Goal: Contribute content: Contribute content

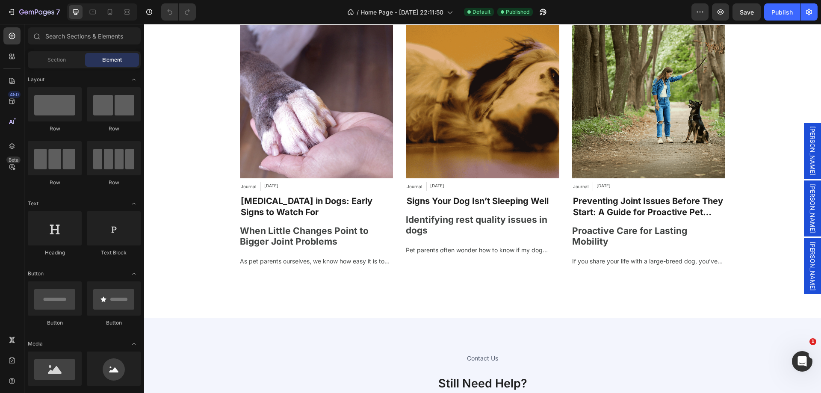
scroll to position [3122, 0]
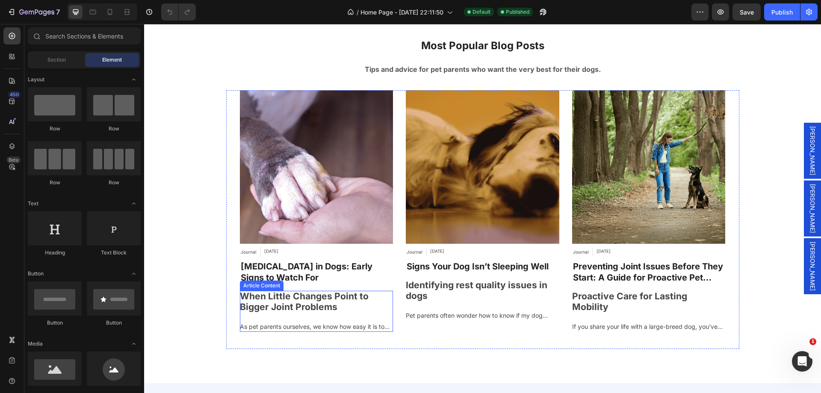
click at [349, 302] on h2 "When Little Changes Point to Bigger Joint Problems" at bounding box center [317, 301] width 154 height 21
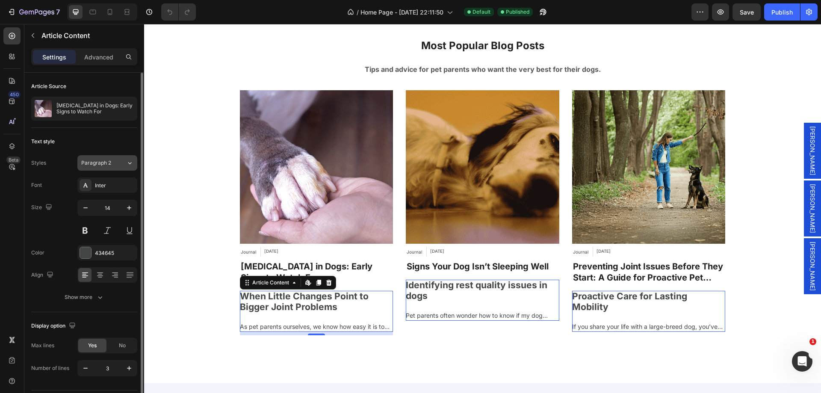
click at [98, 166] on span "Paragraph 2" at bounding box center [96, 163] width 30 height 8
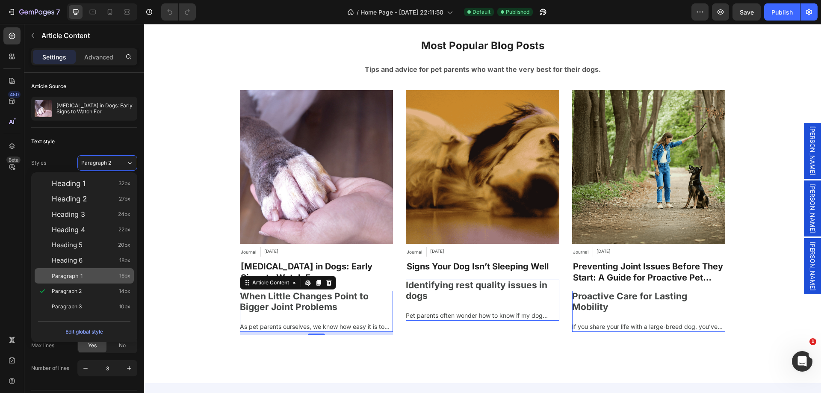
click at [68, 269] on div "Paragraph 1 16px" at bounding box center [84, 275] width 99 height 15
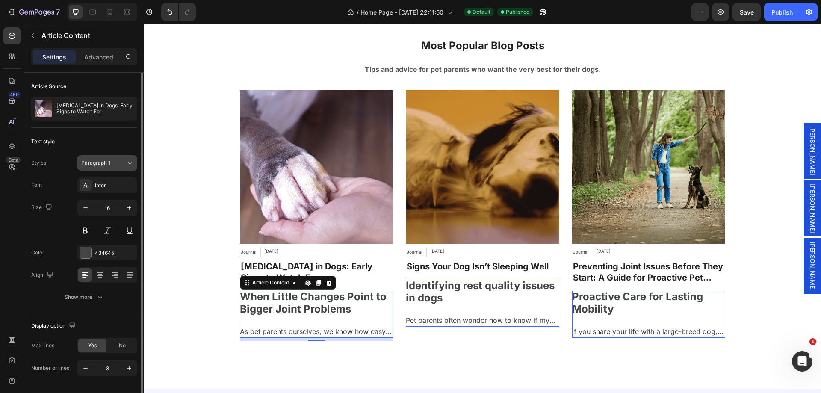
click at [91, 162] on span "Paragraph 1" at bounding box center [95, 163] width 29 height 8
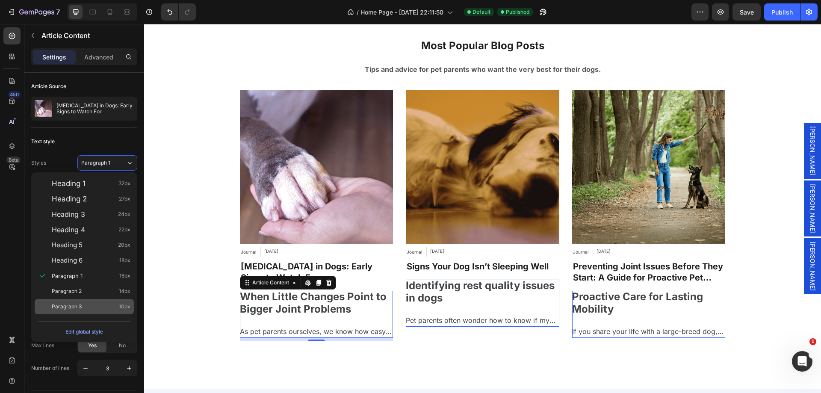
click at [64, 303] on span "Paragraph 3" at bounding box center [67, 306] width 30 height 9
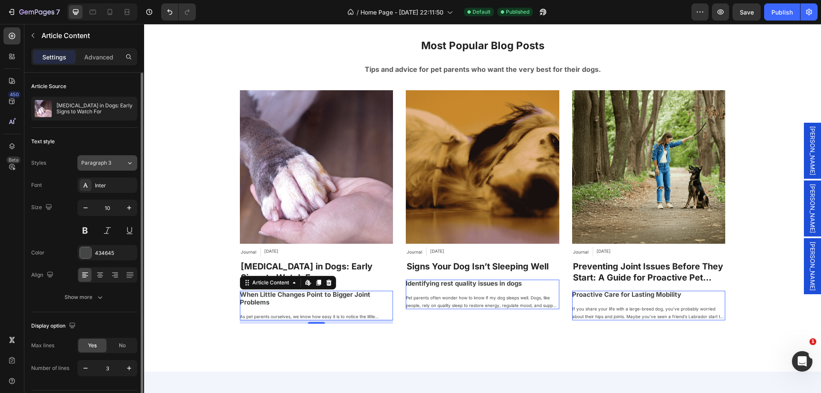
click at [90, 157] on button "Paragraph 3" at bounding box center [107, 162] width 60 height 15
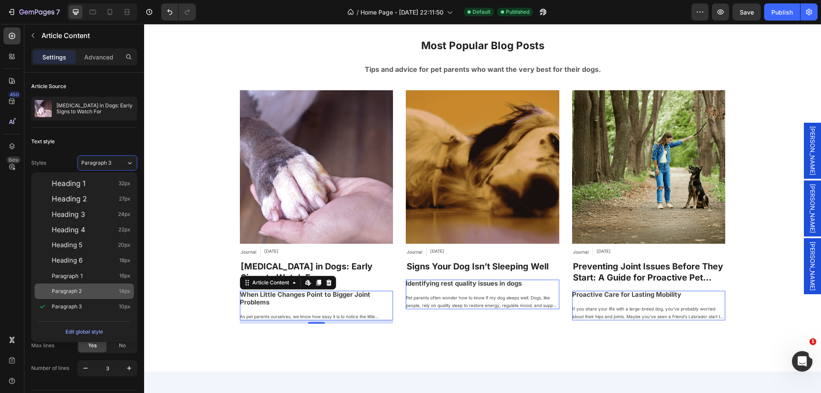
click at [70, 288] on span "Paragraph 2" at bounding box center [67, 291] width 30 height 9
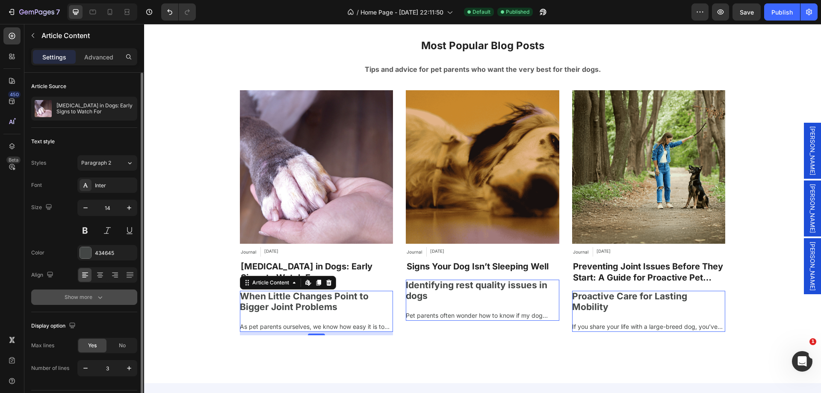
click at [81, 292] on button "Show more" at bounding box center [84, 297] width 106 height 15
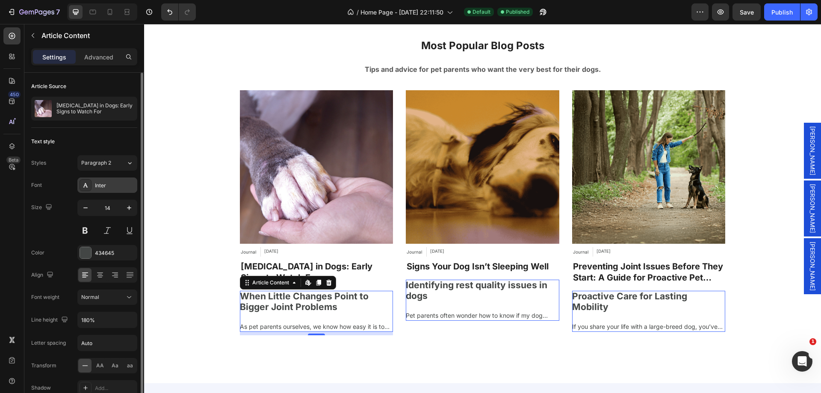
click at [107, 184] on div "Inter" at bounding box center [115, 186] width 40 height 8
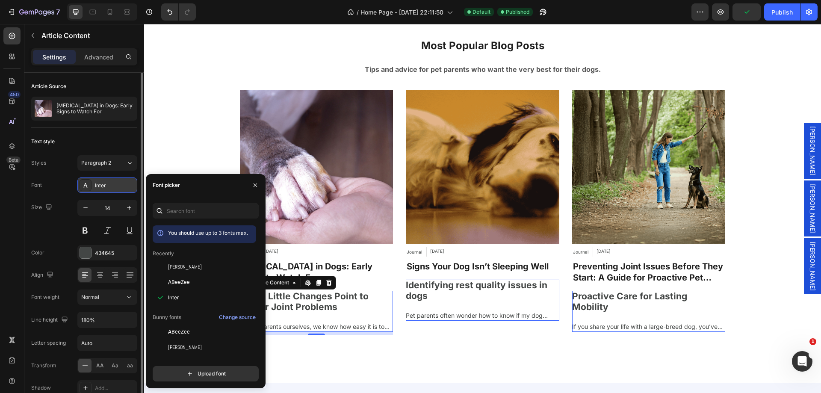
click at [105, 186] on div "Inter" at bounding box center [115, 186] width 40 height 8
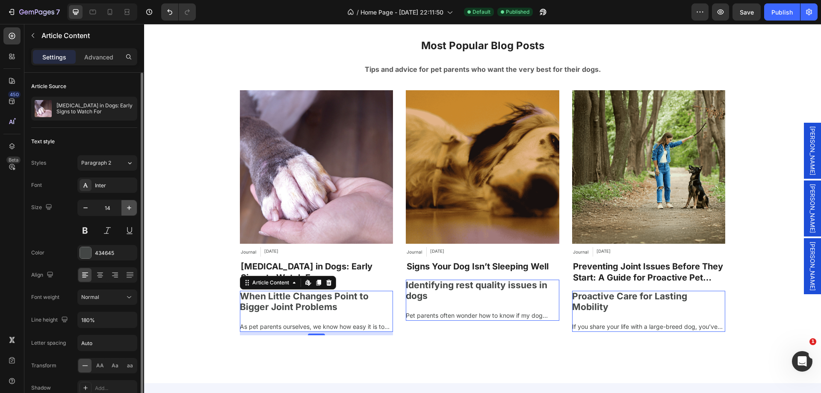
click at [127, 210] on icon "button" at bounding box center [129, 208] width 9 height 9
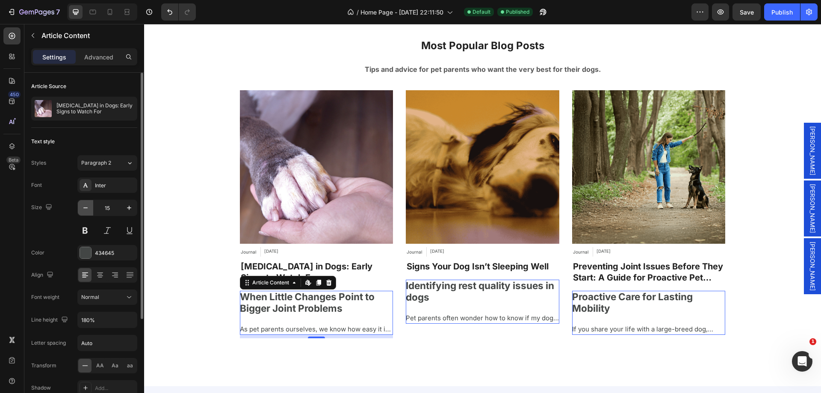
click at [86, 208] on icon "button" at bounding box center [85, 208] width 9 height 9
type input "14"
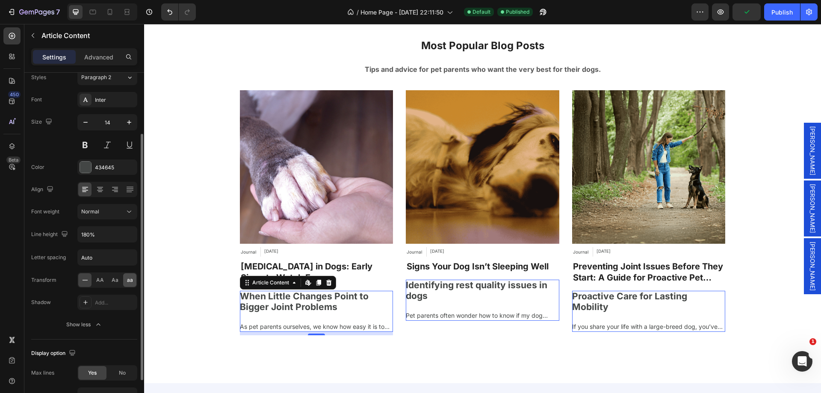
click at [126, 281] on div "aa" at bounding box center [129, 280] width 13 height 14
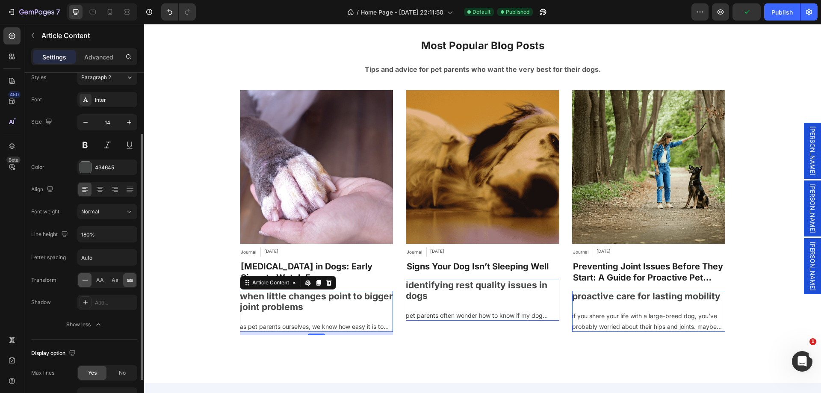
click at [86, 281] on icon at bounding box center [85, 280] width 9 height 9
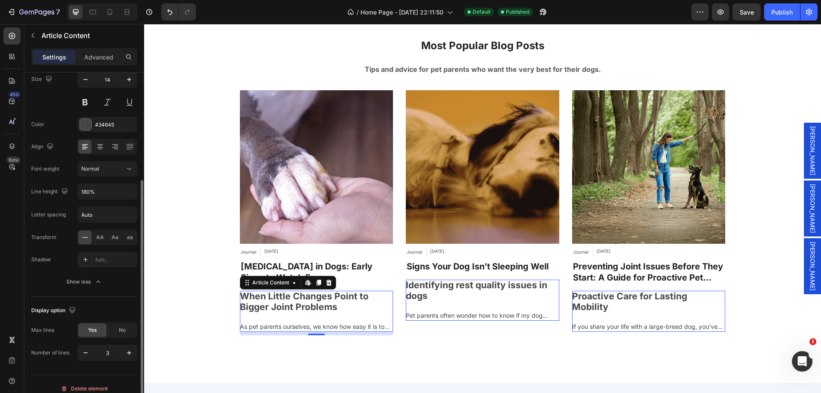
scroll to position [137, 0]
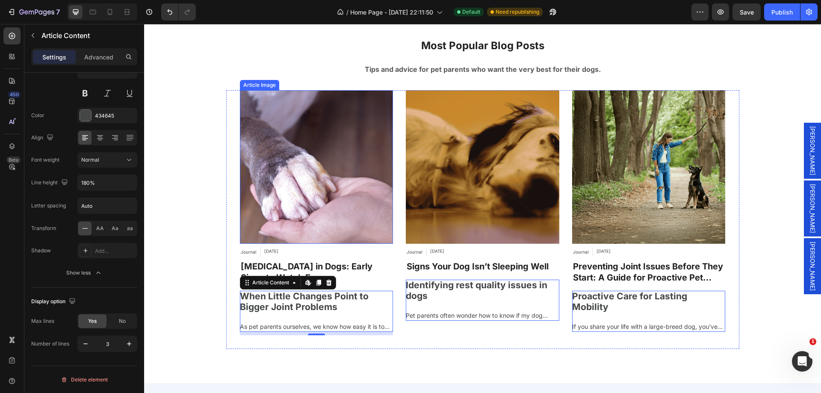
click at [266, 136] on img at bounding box center [317, 167] width 154 height 154
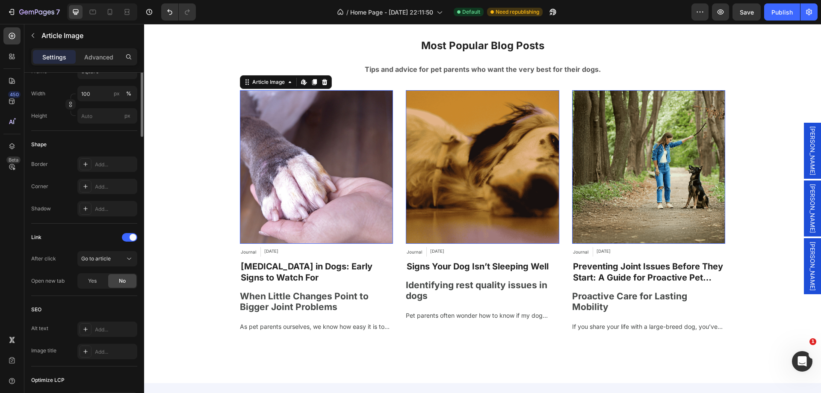
scroll to position [0, 0]
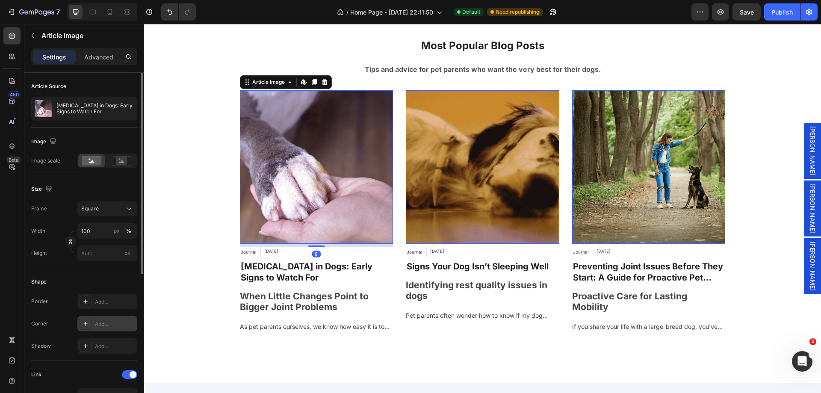
click at [99, 328] on div "Add..." at bounding box center [107, 323] width 60 height 15
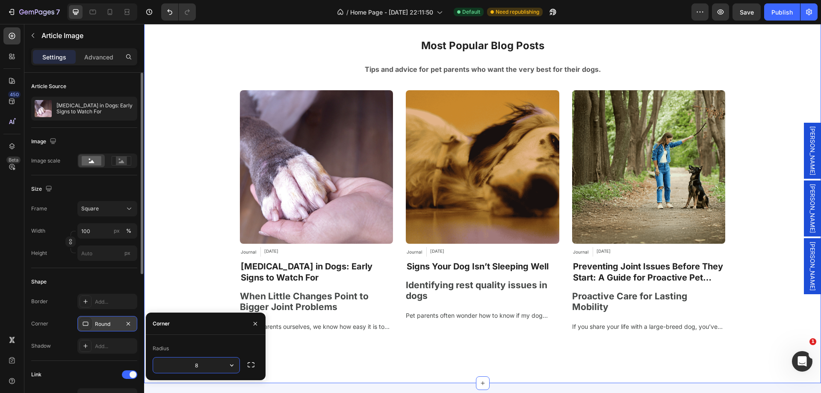
click at [189, 165] on div "Most Popular Blog Posts Heading Tips and advice for pet parents who want the ve…" at bounding box center [483, 191] width 664 height 317
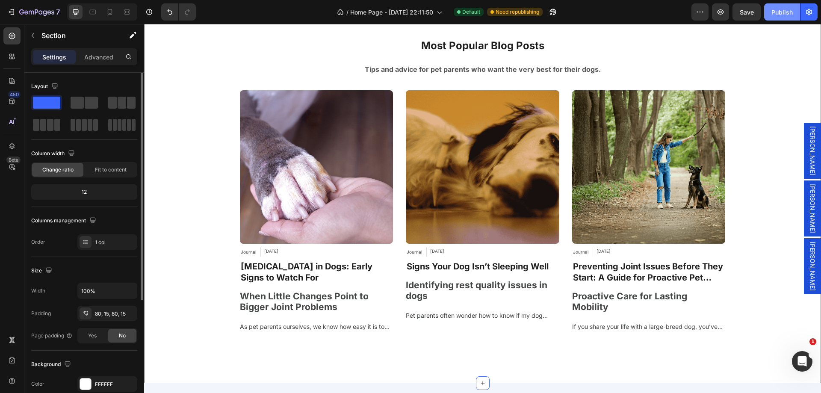
click at [781, 15] on div "Publish" at bounding box center [782, 12] width 21 height 9
click at [110, 8] on icon at bounding box center [110, 12] width 9 height 9
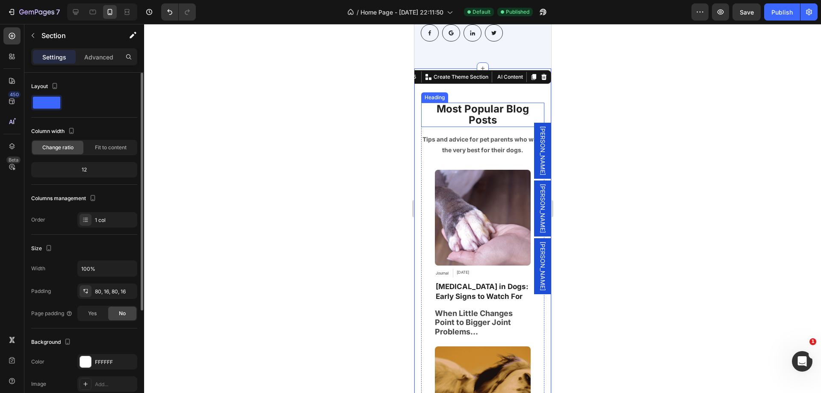
scroll to position [2841, 0]
